Goal: Check status: Check status

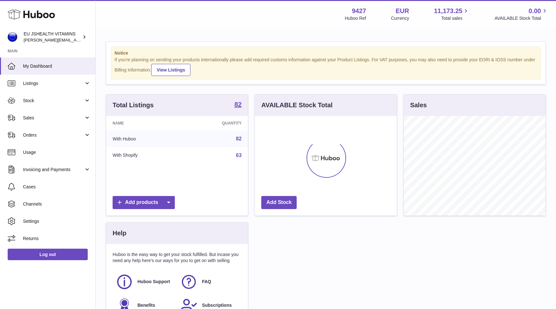
scroll to position [100, 142]
click at [42, 99] on span "Stock" at bounding box center [53, 101] width 61 height 6
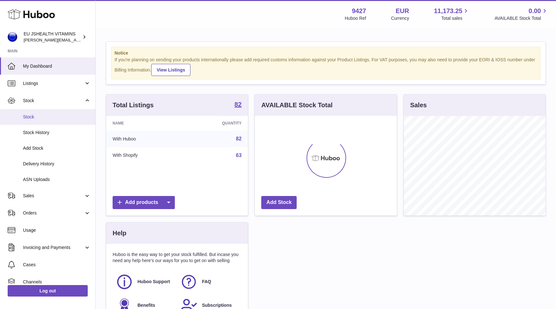
click at [40, 114] on span "Stock" at bounding box center [57, 117] width 68 height 6
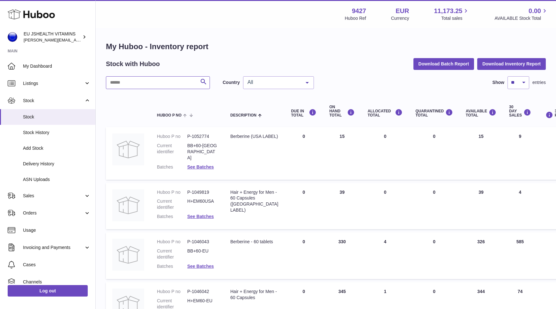
click at [149, 76] on input "text" at bounding box center [158, 82] width 104 height 13
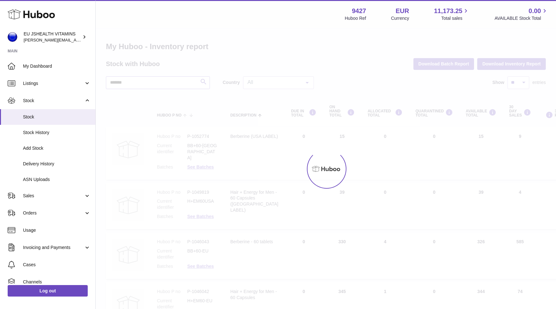
type input "*******"
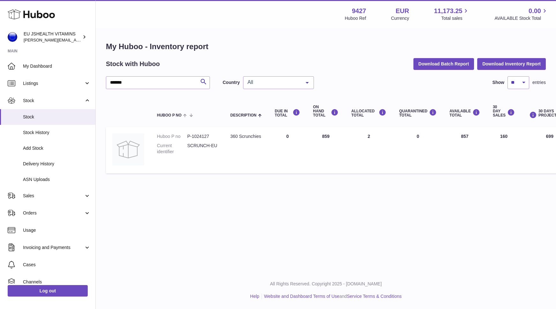
click at [467, 134] on td "AVAILABLE Total 857" at bounding box center [464, 150] width 43 height 46
copy td "857"
click at [65, 298] on div "Log out" at bounding box center [47, 294] width 95 height 23
click at [70, 293] on link "Log out" at bounding box center [48, 290] width 80 height 11
